Goal: Information Seeking & Learning: Learn about a topic

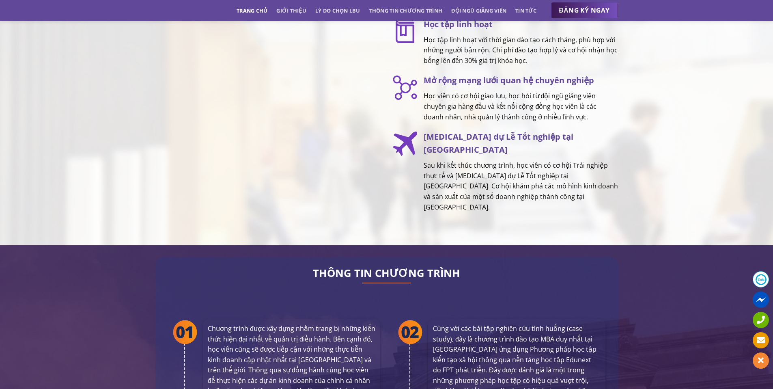
scroll to position [1283, 0]
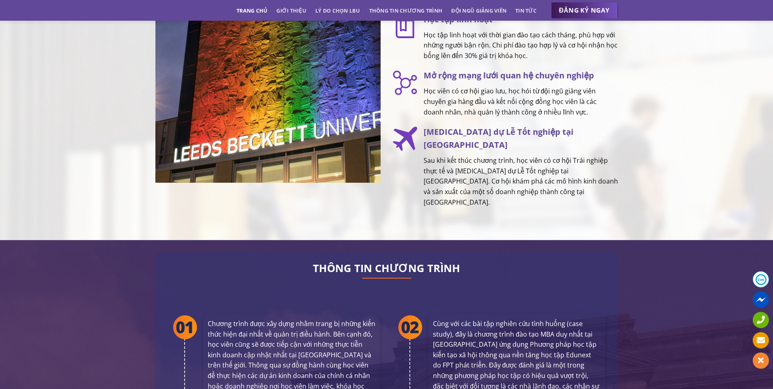
click at [462, 165] on p "Sau khi kết thúc chương trình, học viên có cơ hội Trải nghiệp thực tế và [MEDIC…" at bounding box center [520, 181] width 194 height 52
click at [462, 164] on p "Sau khi kết thúc chương trình, học viên có cơ hội Trải nghiệp thực tế và [MEDIC…" at bounding box center [520, 181] width 194 height 52
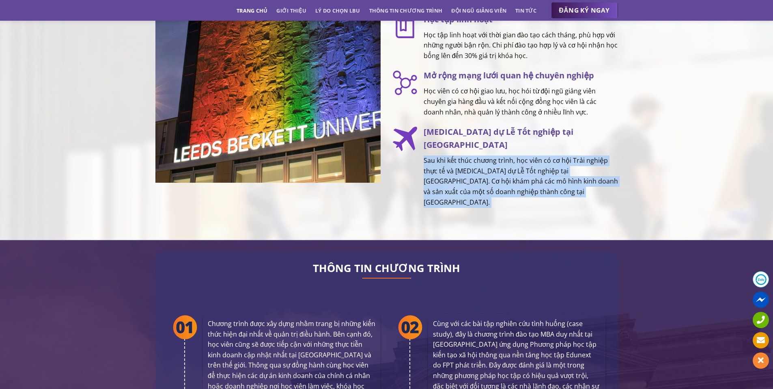
click at [462, 165] on p "Sau khi kết thúc chương trình, học viên có cơ hội Trải nghiệp thực tế và [MEDIC…" at bounding box center [520, 181] width 194 height 52
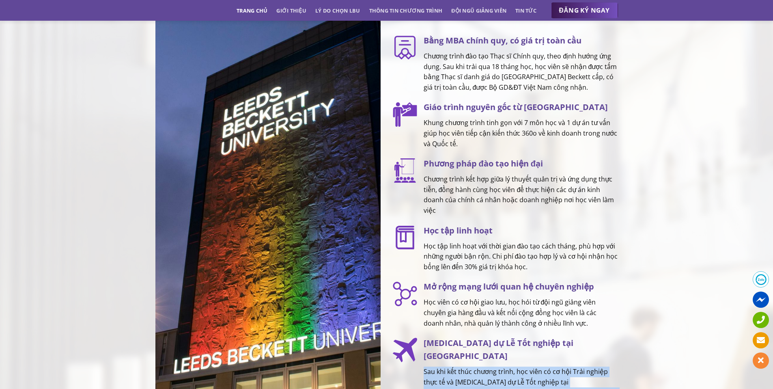
scroll to position [1066, 0]
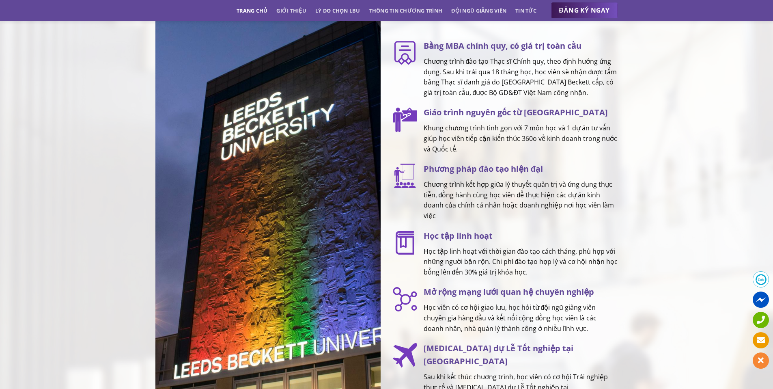
click at [456, 141] on p "Khung chương trình tinh gọn với 7 môn học và 1 dự án tư vấn giúp học viên tiếp …" at bounding box center [520, 138] width 194 height 31
click at [455, 141] on p "Khung chương trình tinh gọn với 7 môn học và 1 dự án tư vấn giúp học viên tiếp …" at bounding box center [520, 138] width 194 height 31
click at [461, 98] on p "Chương trình đào tạo Thạc sĩ Chính quy, theo định hướng ứng dụng. Sau khi trải …" at bounding box center [520, 76] width 194 height 41
click at [460, 98] on p "Chương trình đào tạo Thạc sĩ Chính quy, theo định hướng ứng dụng. Sau khi trải …" at bounding box center [520, 76] width 194 height 41
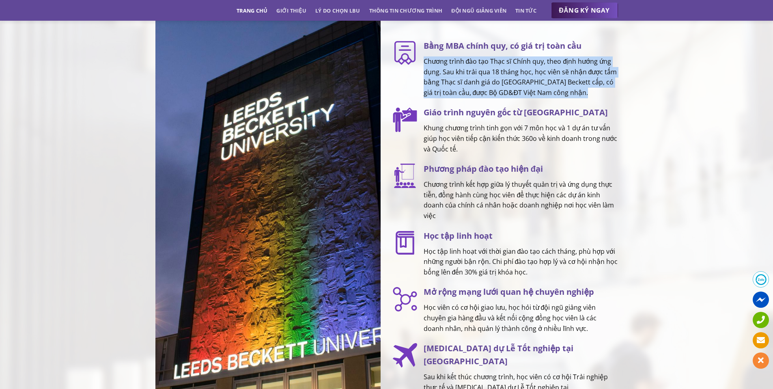
click at [460, 98] on p "Chương trình đào tạo Thạc sĩ Chính quy, theo định hướng ứng dụng. Sau khi trải …" at bounding box center [520, 76] width 194 height 41
click at [501, 83] on p "Chương trình đào tạo Thạc sĩ Chính quy, theo định hướng ứng dụng. Sau khi trải …" at bounding box center [520, 76] width 194 height 41
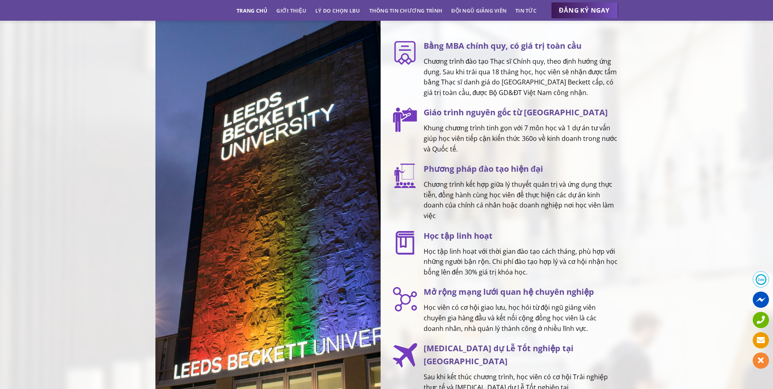
click at [485, 186] on p "Chương trình kết hợp giữa lý thuyết quản trị và ứng dụng thực tiễn, đồng hành c…" at bounding box center [520, 199] width 194 height 41
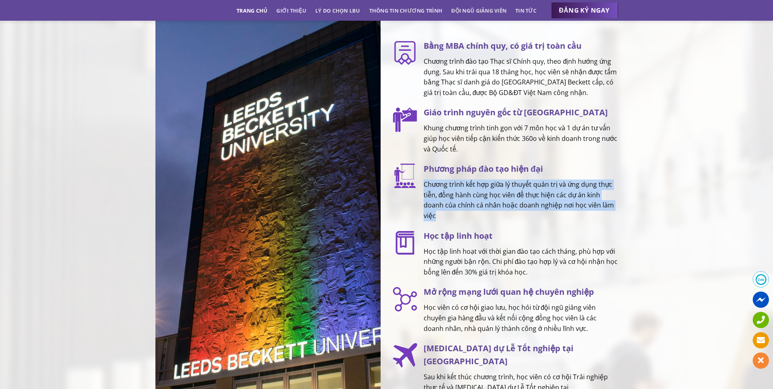
click at [485, 186] on p "Chương trình kết hợp giữa lý thuyết quản trị và ứng dụng thực tiễn, đồng hành c…" at bounding box center [520, 199] width 194 height 41
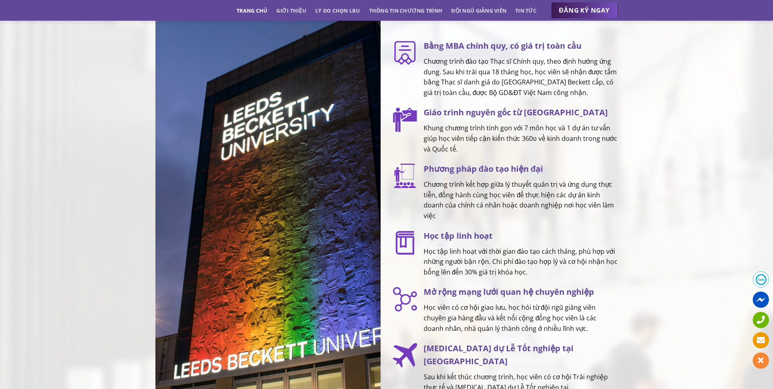
click at [489, 271] on p "Học tập linh hoạt với thời gian đào tạo cách tháng, phù hợp với những người bận…" at bounding box center [520, 261] width 194 height 31
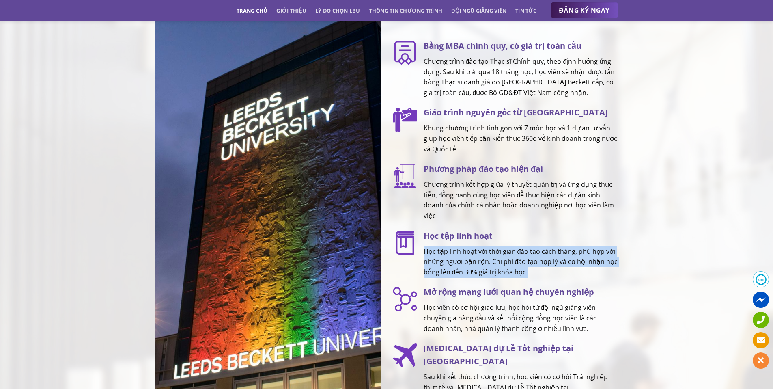
click at [489, 271] on p "Học tập linh hoạt với thời gian đào tạo cách tháng, phù hợp với những người bận…" at bounding box center [520, 261] width 194 height 31
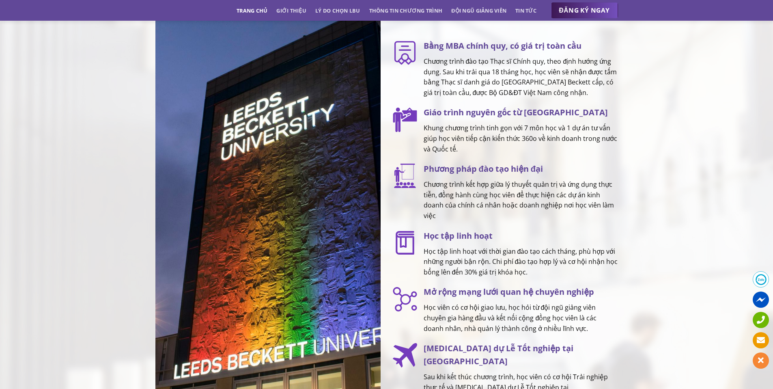
click at [513, 321] on p "Học viên có cơ hội giao lưu, học hỏi từ đội ngũ giảng viên chuyên gia hàng đầu …" at bounding box center [520, 317] width 194 height 31
click at [508, 269] on p "Học tập linh hoạt với thời gian đào tạo cách tháng, phù hợp với những người bận…" at bounding box center [520, 261] width 194 height 31
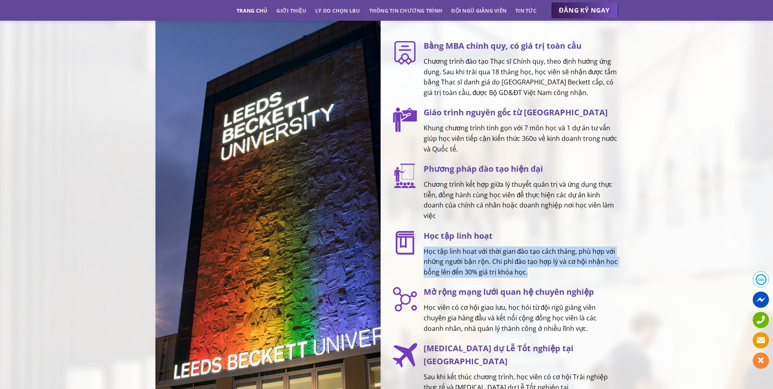
click at [508, 269] on p "Học tập linh hoạt với thời gian đào tạo cách tháng, phù hợp với những người bận…" at bounding box center [520, 261] width 194 height 31
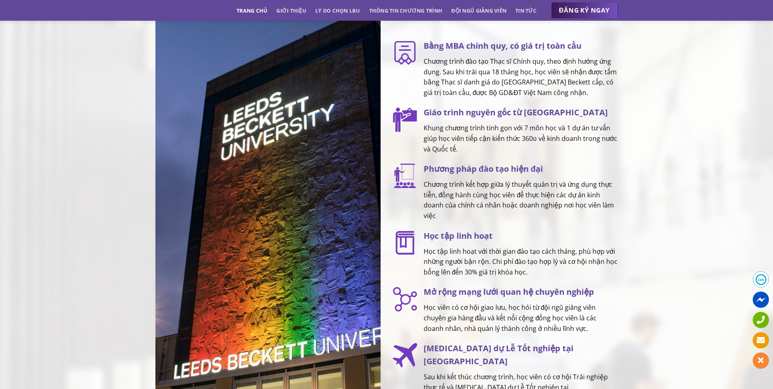
click at [500, 327] on p "Học viên có cơ hội giao lưu, học hỏi từ đội ngũ giảng viên chuyên gia hàng đầu …" at bounding box center [520, 317] width 194 height 31
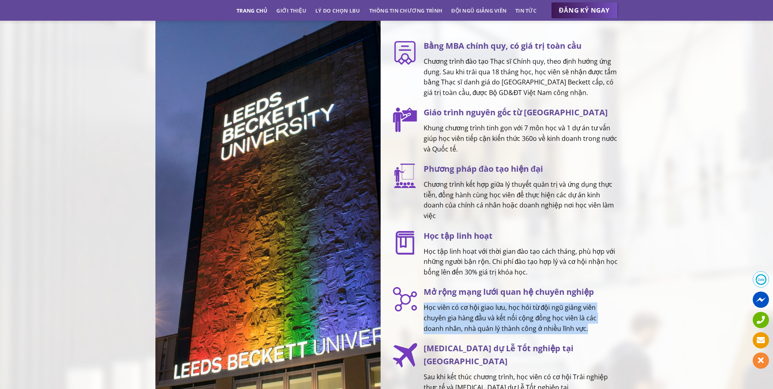
click at [500, 327] on p "Học viên có cơ hội giao lưu, học hỏi từ đội ngũ giảng viên chuyên gia hàng đầu …" at bounding box center [520, 317] width 194 height 31
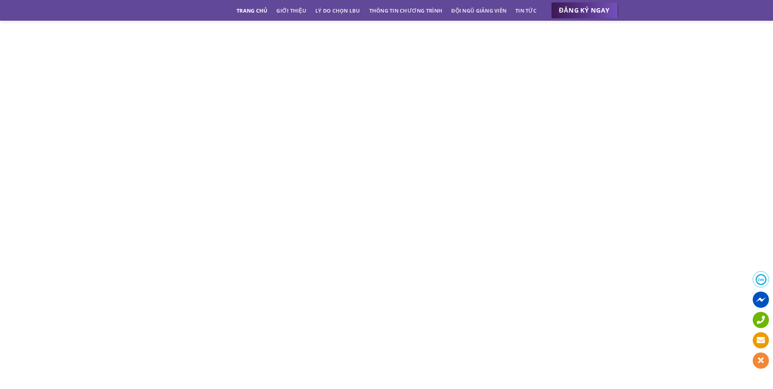
scroll to position [3652, 0]
